Goal: Information Seeking & Learning: Find specific fact

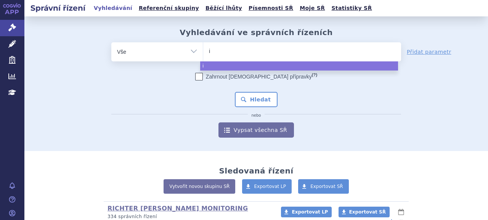
select select
type input "iqi"
type input "iqir"
type input "iqirv"
type input "iqirvo"
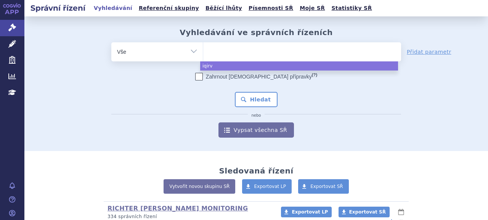
select select "iqirvo"
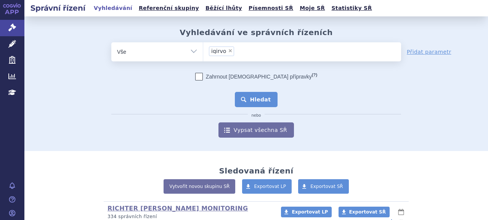
click at [249, 105] on button "Hledat" at bounding box center [256, 99] width 43 height 15
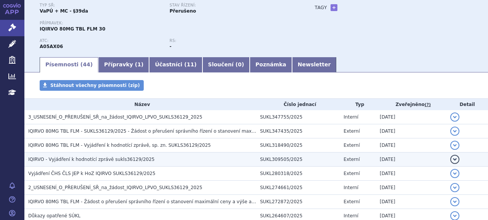
scroll to position [7, 0]
